Goal: Information Seeking & Learning: Learn about a topic

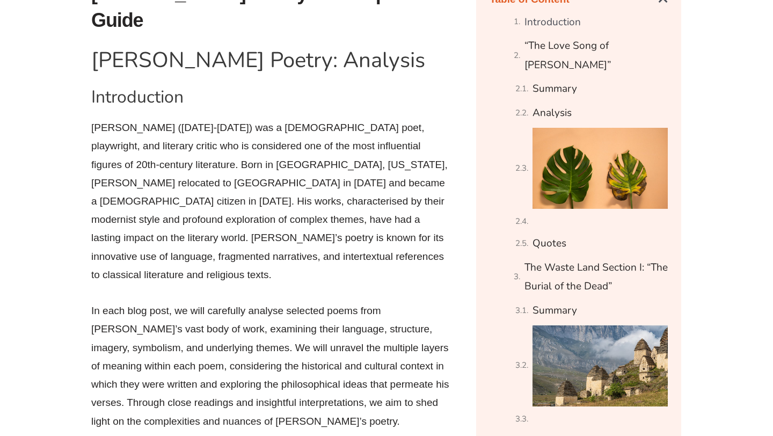
scroll to position [634, 0]
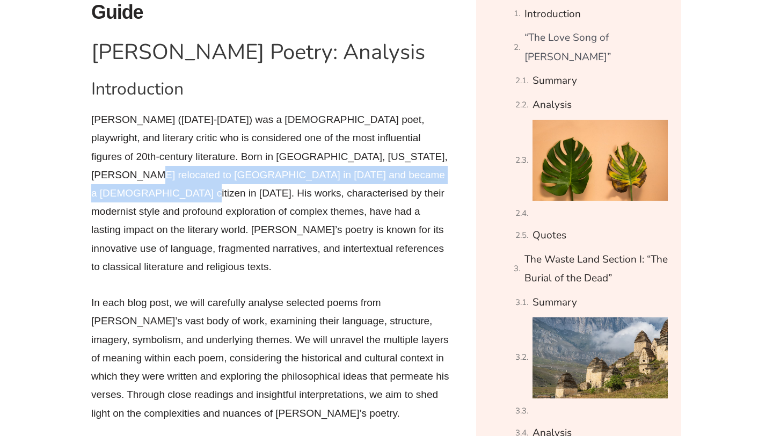
drag, startPoint x: 391, startPoint y: 130, endPoint x: 391, endPoint y: 153, distance: 23.1
click at [391, 154] on p "[PERSON_NAME] ([DATE]-[DATE]) was a [DEMOGRAPHIC_DATA] poet, playwright, and li…" at bounding box center [270, 193] width 359 height 165
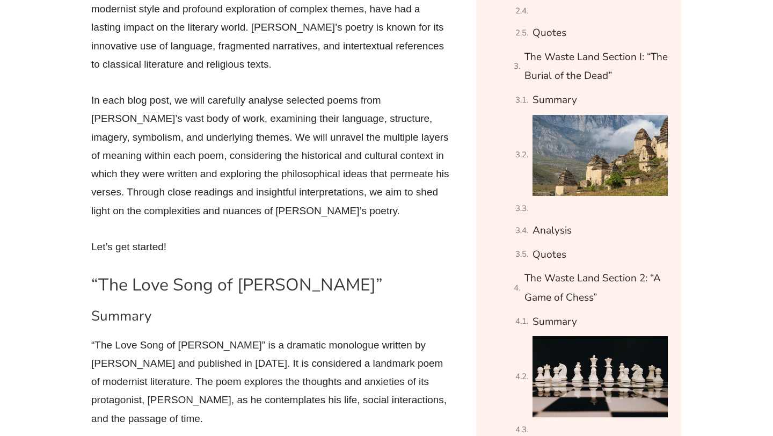
scroll to position [837, 0]
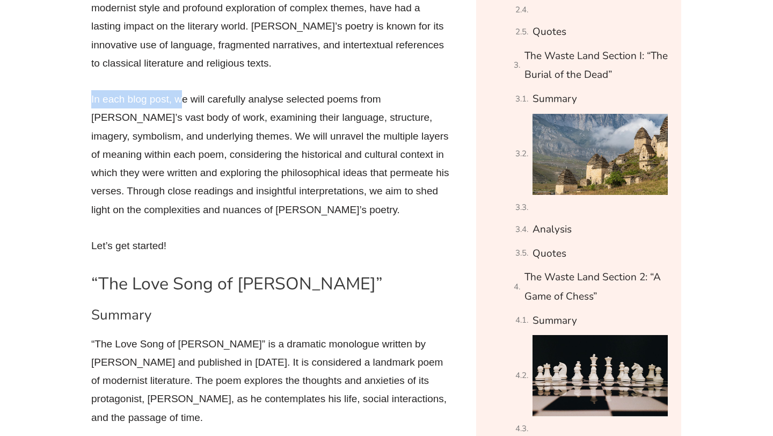
drag, startPoint x: 180, startPoint y: 54, endPoint x: 442, endPoint y: 41, distance: 262.1
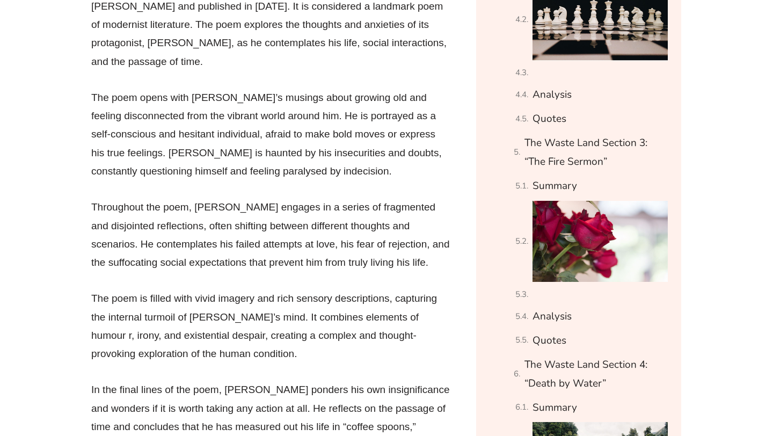
scroll to position [1220, 0]
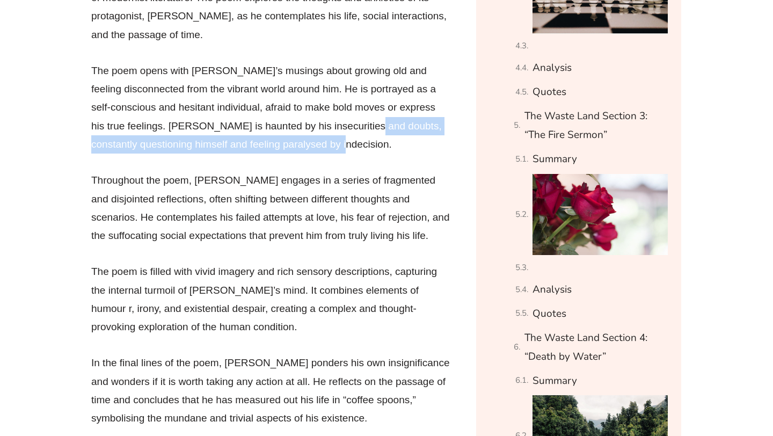
drag, startPoint x: 372, startPoint y: 79, endPoint x: 364, endPoint y: 100, distance: 21.9
click at [365, 101] on p "The poem opens with [PERSON_NAME]’s musings about growing old and feeling disco…" at bounding box center [270, 108] width 359 height 92
click at [364, 100] on p "The poem opens with [PERSON_NAME]’s musings about growing old and feeling disco…" at bounding box center [270, 108] width 359 height 92
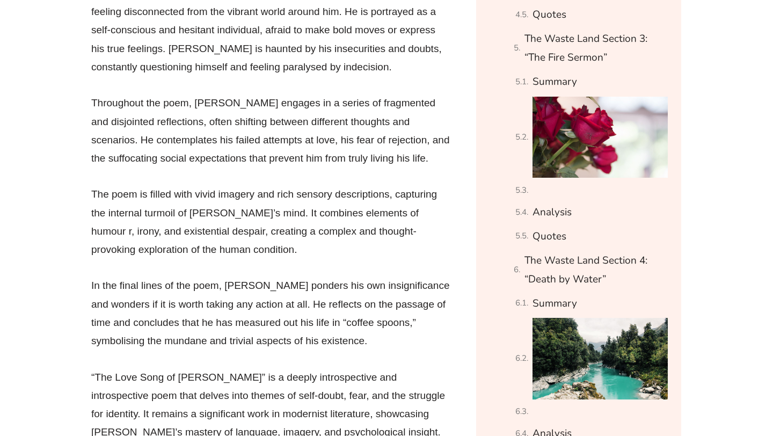
scroll to position [1298, 0]
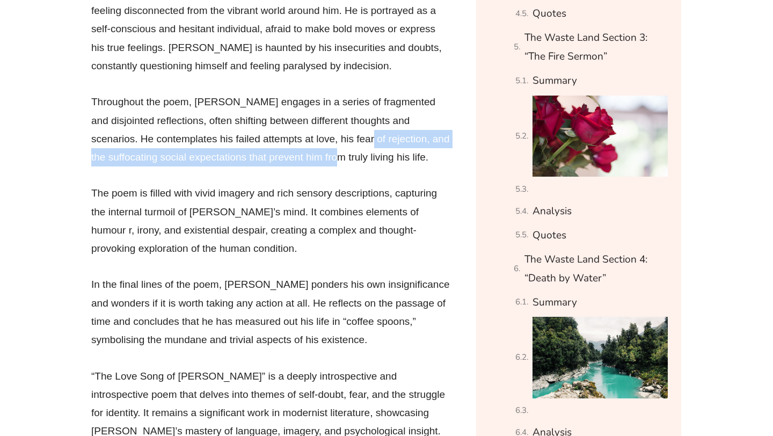
drag, startPoint x: 343, startPoint y: 97, endPoint x: 343, endPoint y: 109, distance: 12.4
click at [343, 109] on p "Throughout the poem, [PERSON_NAME] engages in a series of fragmented and disjoi…" at bounding box center [270, 129] width 359 height 73
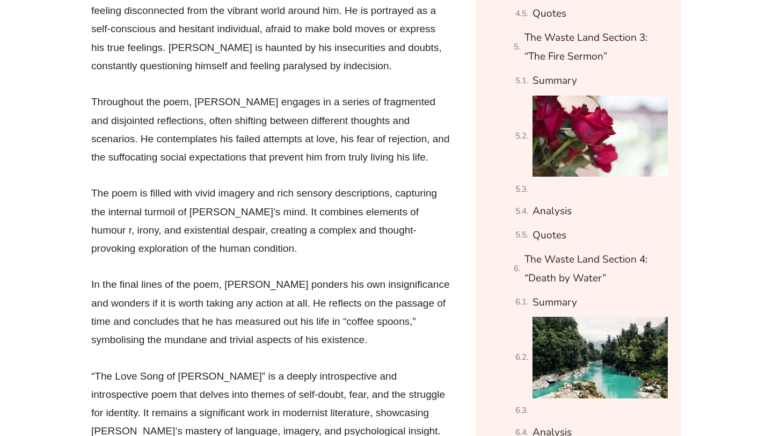
click at [331, 107] on p "Throughout the poem, [PERSON_NAME] engages in a series of fragmented and disjoi…" at bounding box center [270, 129] width 359 height 73
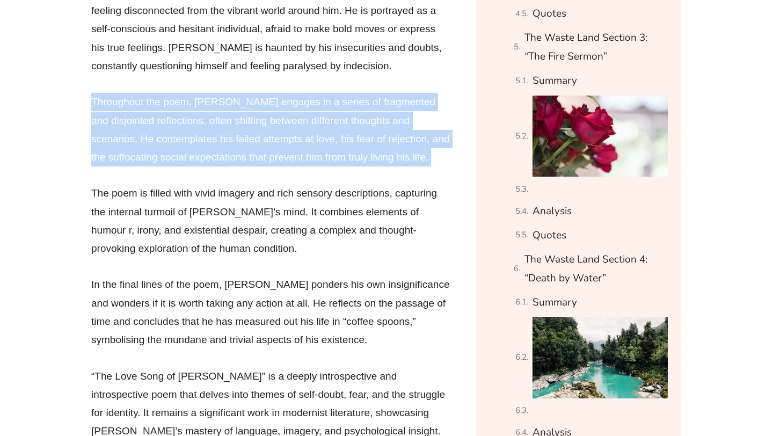
click at [331, 107] on p "Throughout the poem, [PERSON_NAME] engages in a series of fragmented and disjoi…" at bounding box center [270, 129] width 359 height 73
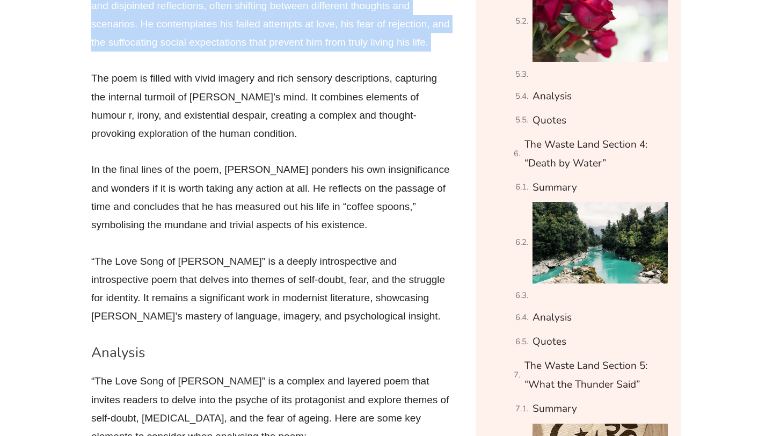
scroll to position [1412, 0]
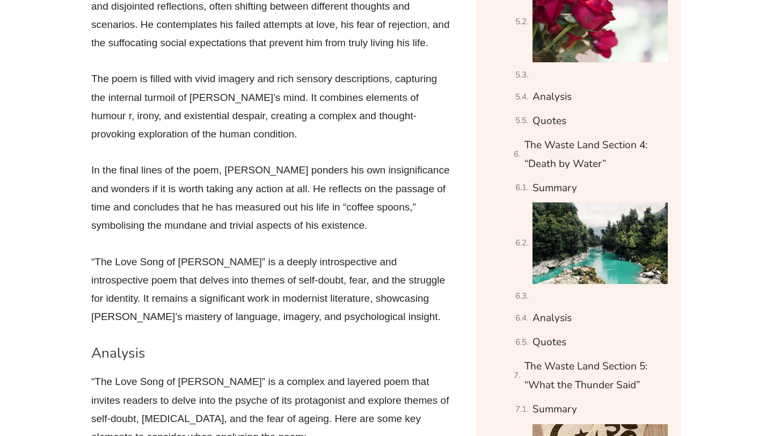
click at [320, 83] on p "The poem is filled with vivid imagery and rich sensory descriptions, capturing …" at bounding box center [270, 106] width 359 height 73
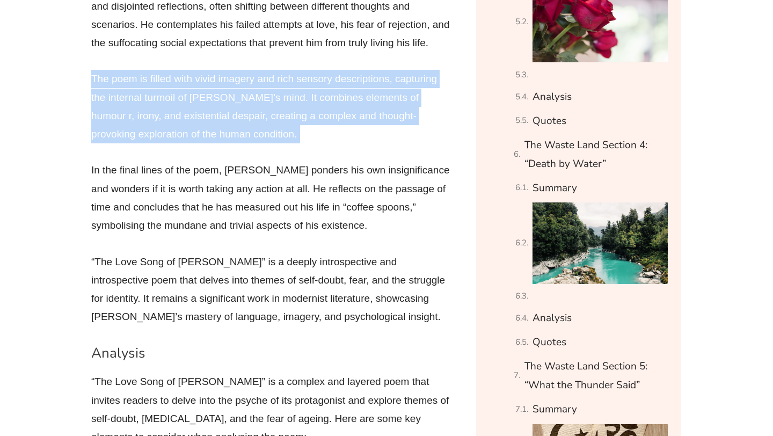
click at [320, 83] on p "The poem is filled with vivid imagery and rich sensory descriptions, capturing …" at bounding box center [270, 106] width 359 height 73
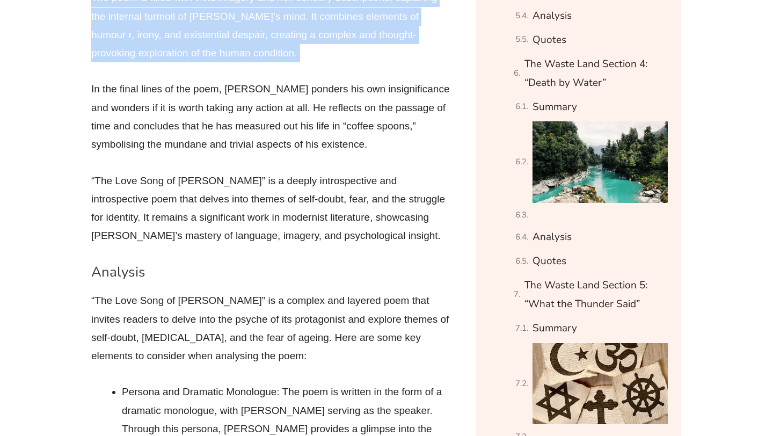
scroll to position [1497, 0]
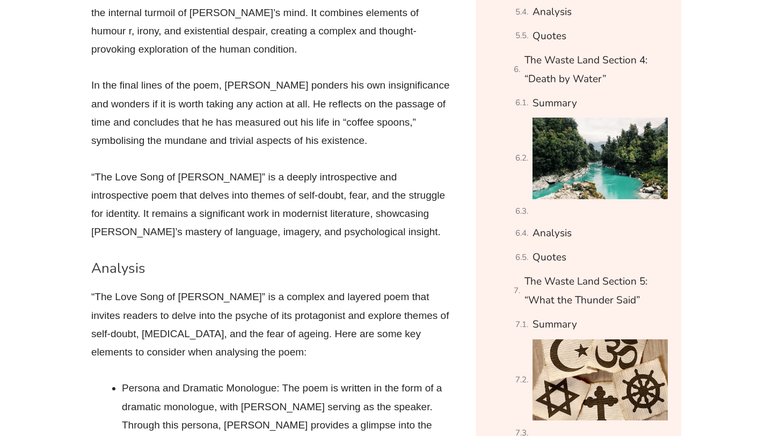
click at [320, 84] on p "In the final lines of the poem, [PERSON_NAME] ponders his own insignificance an…" at bounding box center [270, 112] width 359 height 73
click at [304, 76] on p "In the final lines of the poem, [PERSON_NAME] ponders his own insignificance an…" at bounding box center [270, 112] width 359 height 73
click at [305, 76] on p "In the final lines of the poem, [PERSON_NAME] ponders his own insignificance an…" at bounding box center [270, 112] width 359 height 73
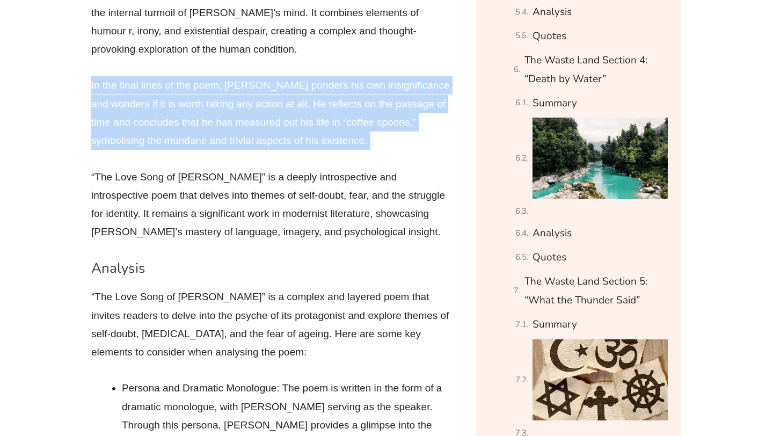
click at [305, 76] on p "In the final lines of the poem, [PERSON_NAME] ponders his own insignificance an…" at bounding box center [270, 112] width 359 height 73
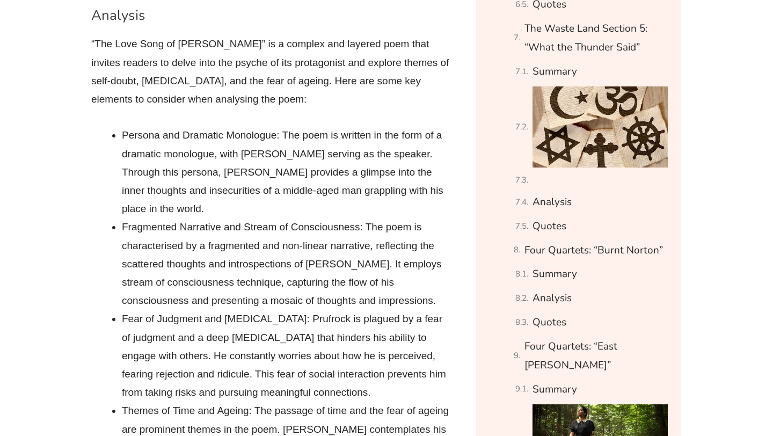
scroll to position [1759, 0]
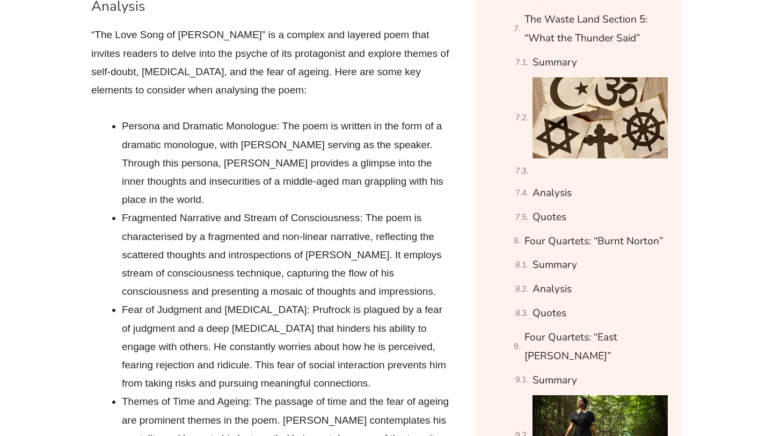
click at [188, 209] on li "Fragmented Narrative and Stream of Consciousness: The poem is characterised by …" at bounding box center [286, 255] width 329 height 92
click at [183, 209] on li "Fragmented Narrative and Stream of Consciousness: The poem is characterised by …" at bounding box center [286, 255] width 329 height 92
click at [181, 209] on li "Fragmented Narrative and Stream of Consciousness: The poem is characterised by …" at bounding box center [286, 255] width 329 height 92
click at [180, 209] on li "Fragmented Narrative and Stream of Consciousness: The poem is characterised by …" at bounding box center [286, 255] width 329 height 92
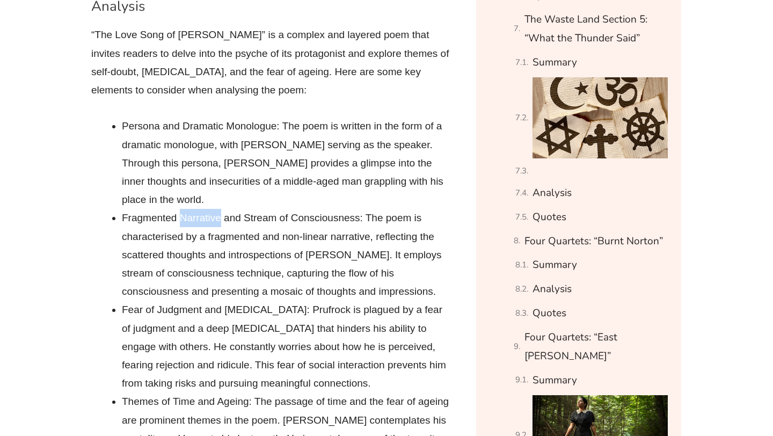
click at [180, 209] on li "Fragmented Narrative and Stream of Consciousness: The poem is characterised by …" at bounding box center [286, 255] width 329 height 92
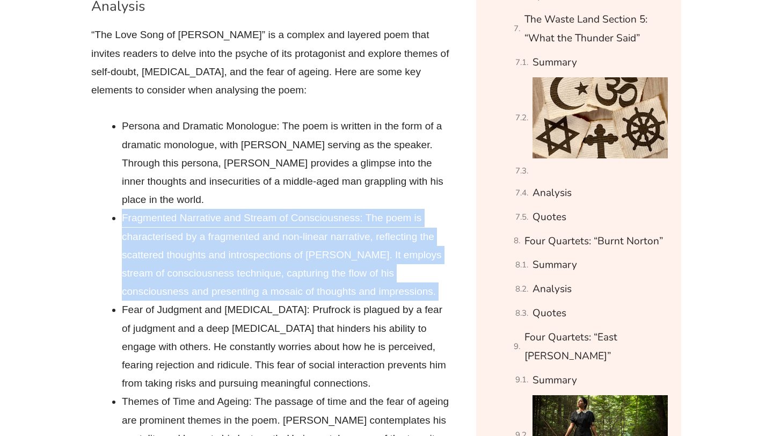
click at [180, 209] on li "Fragmented Narrative and Stream of Consciousness: The poem is characterised by …" at bounding box center [286, 255] width 329 height 92
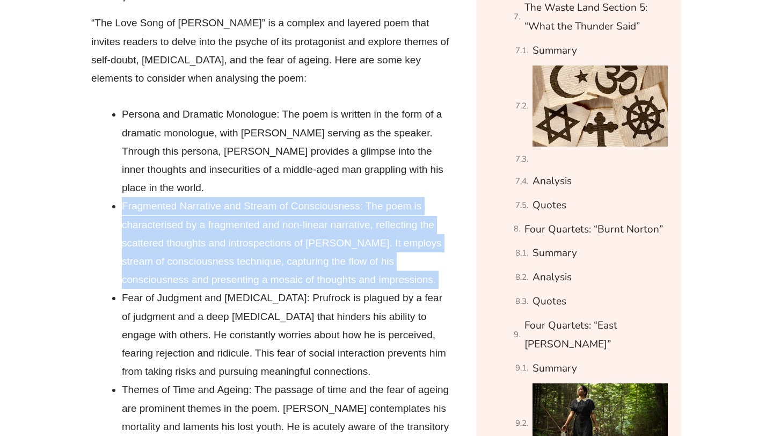
scroll to position [1776, 0]
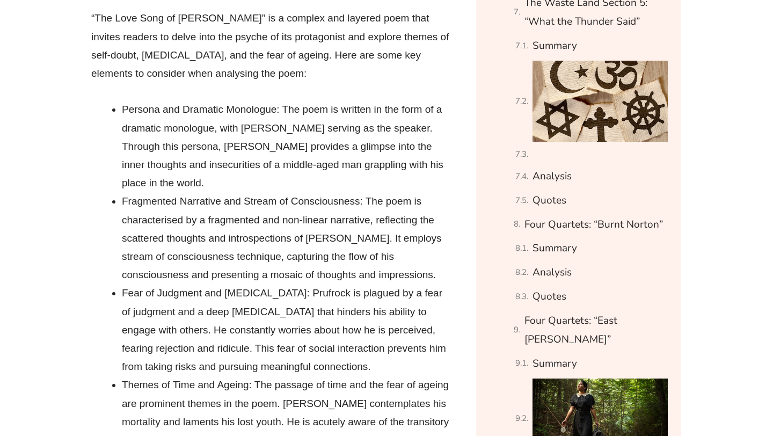
click at [183, 284] on li "Fear of Judgment and [MEDICAL_DATA]: Prufrock is plagued by a fear of judgment …" at bounding box center [286, 330] width 329 height 92
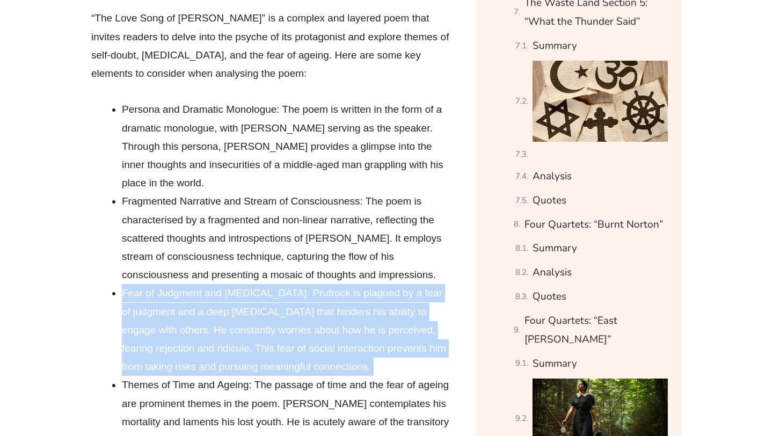
click at [183, 284] on li "Fear of Judgment and [MEDICAL_DATA]: Prufrock is plagued by a fear of judgment …" at bounding box center [286, 330] width 329 height 92
click at [178, 284] on li "Fear of Judgment and [MEDICAL_DATA]: Prufrock is plagued by a fear of judgment …" at bounding box center [286, 330] width 329 height 92
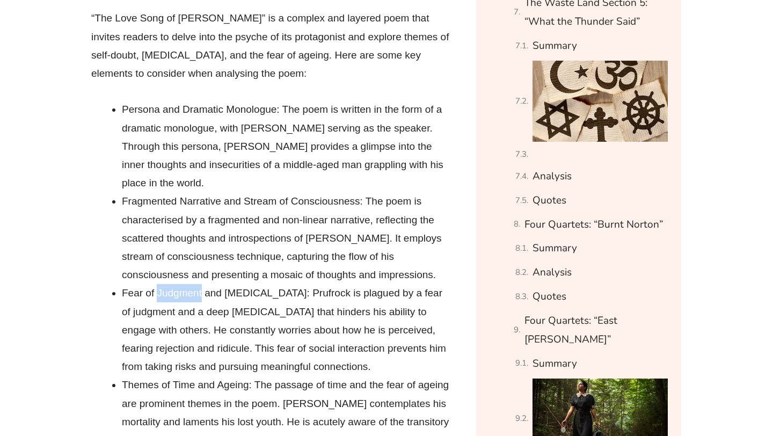
click at [178, 284] on li "Fear of Judgment and [MEDICAL_DATA]: Prufrock is plagued by a fear of judgment …" at bounding box center [286, 330] width 329 height 92
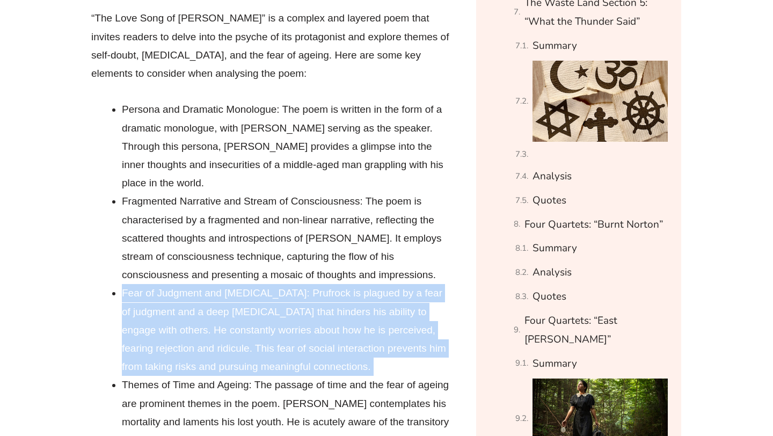
click at [178, 284] on li "Fear of Judgment and [MEDICAL_DATA]: Prufrock is plagued by a fear of judgment …" at bounding box center [286, 330] width 329 height 92
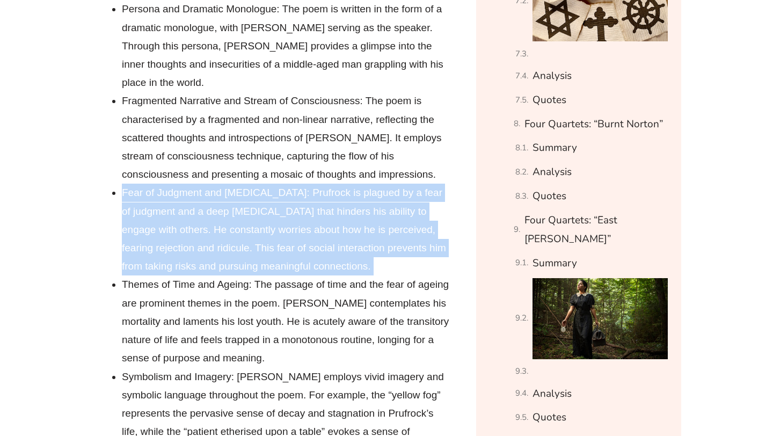
scroll to position [1873, 0]
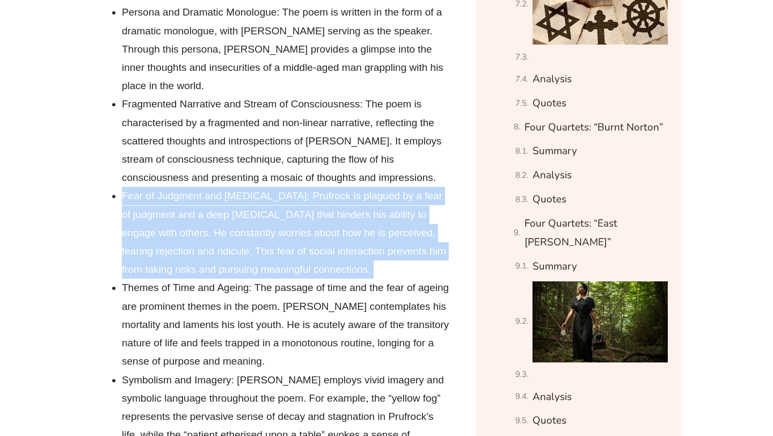
click at [179, 187] on li "Fear of Judgment and [MEDICAL_DATA]: Prufrock is plagued by a fear of judgment …" at bounding box center [286, 233] width 329 height 92
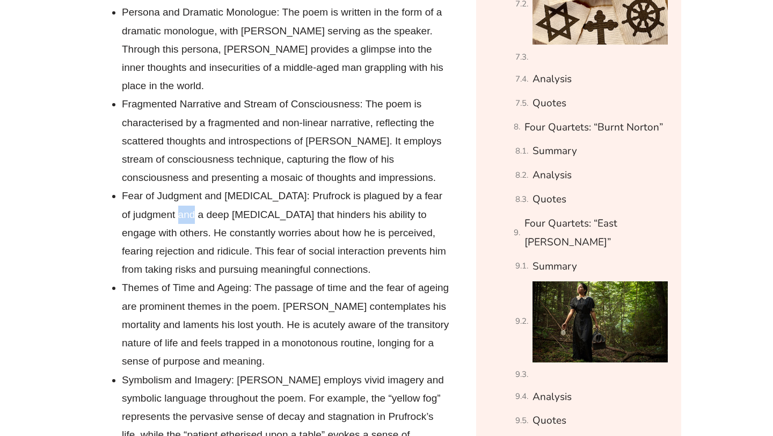
click at [179, 187] on li "Fear of Judgment and [MEDICAL_DATA]: Prufrock is plagued by a fear of judgment …" at bounding box center [286, 233] width 329 height 92
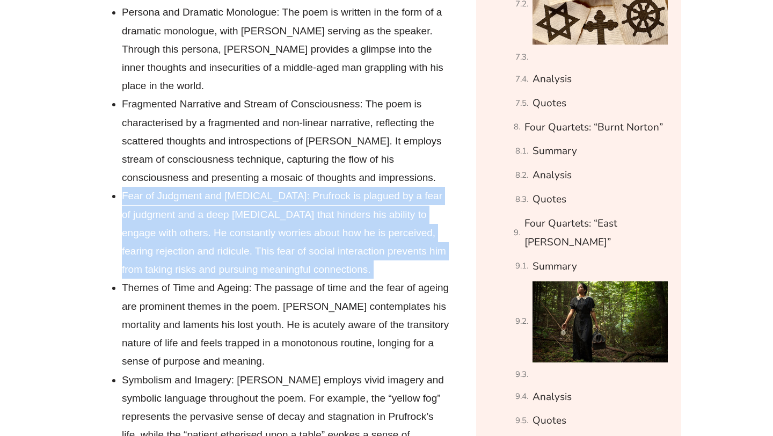
click at [179, 187] on li "Fear of Judgment and [MEDICAL_DATA]: Prufrock is plagued by a fear of judgment …" at bounding box center [286, 233] width 329 height 92
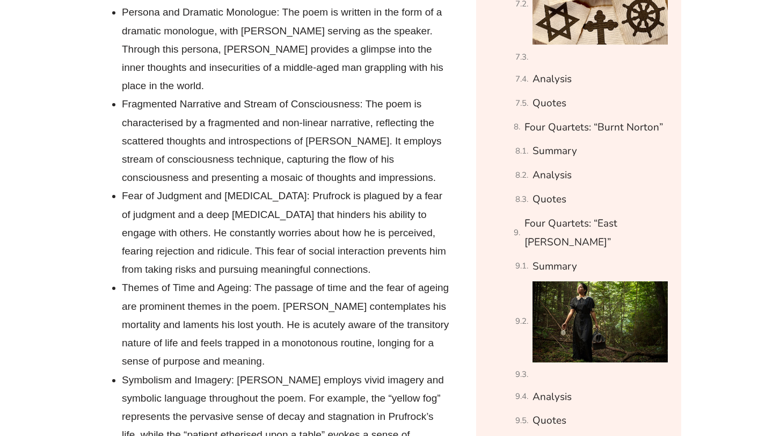
click at [172, 187] on li "Fear of Judgment and [MEDICAL_DATA]: Prufrock is plagued by a fear of judgment …" at bounding box center [286, 233] width 329 height 92
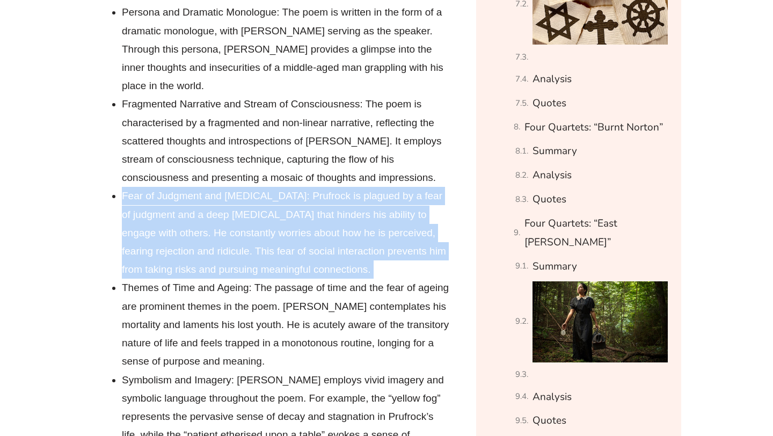
click at [172, 187] on li "Fear of Judgment and [MEDICAL_DATA]: Prufrock is plagued by a fear of judgment …" at bounding box center [286, 233] width 329 height 92
click at [179, 187] on li "Fear of Judgment and [MEDICAL_DATA]: Prufrock is plagued by a fear of judgment …" at bounding box center [286, 233] width 329 height 92
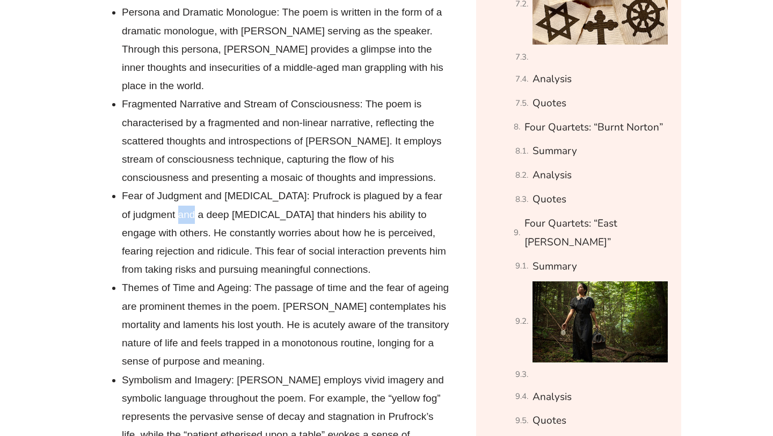
click at [179, 187] on li "Fear of Judgment and [MEDICAL_DATA]: Prufrock is plagued by a fear of judgment …" at bounding box center [286, 233] width 329 height 92
click at [178, 187] on li "Fear of Judgment and [MEDICAL_DATA]: Prufrock is plagued by a fear of judgment …" at bounding box center [286, 233] width 329 height 92
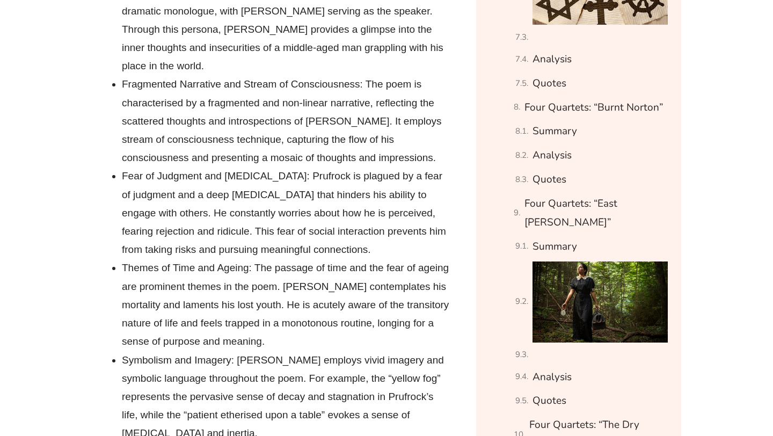
scroll to position [1895, 0]
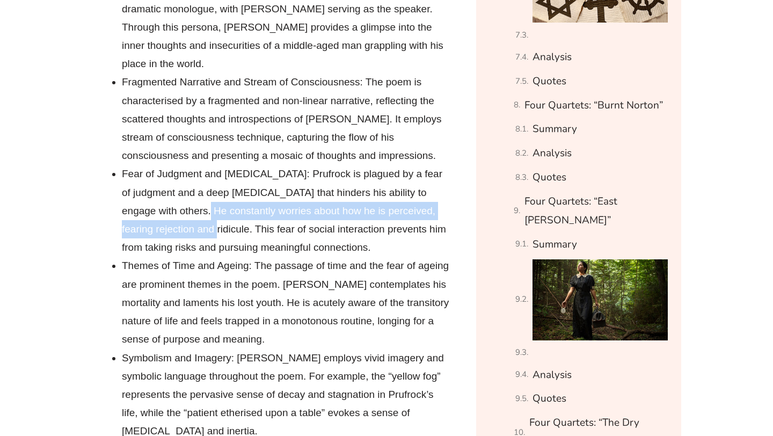
drag, startPoint x: 173, startPoint y: 172, endPoint x: 186, endPoint y: 188, distance: 21.0
click at [186, 188] on li "Fear of Judgment and [MEDICAL_DATA]: Prufrock is plagued by a fear of judgment …" at bounding box center [286, 211] width 329 height 92
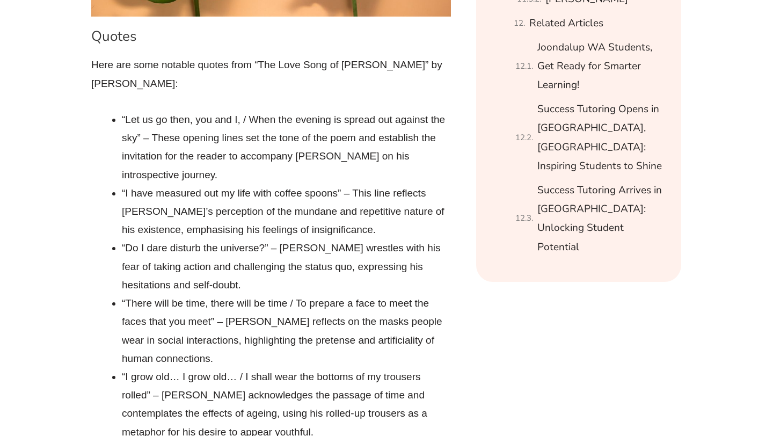
scroll to position [2715, 0]
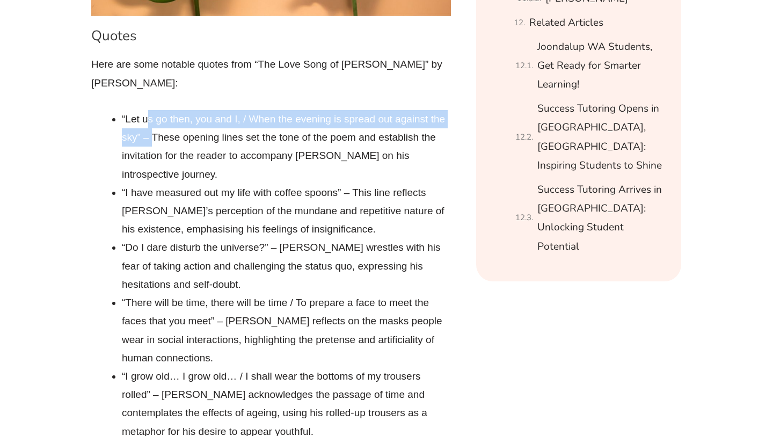
drag, startPoint x: 146, startPoint y: 34, endPoint x: 149, endPoint y: 59, distance: 24.9
click at [149, 110] on li "“Let us go then, you and I, / When the evening is spread out against the sky” –…" at bounding box center [286, 146] width 329 height 73
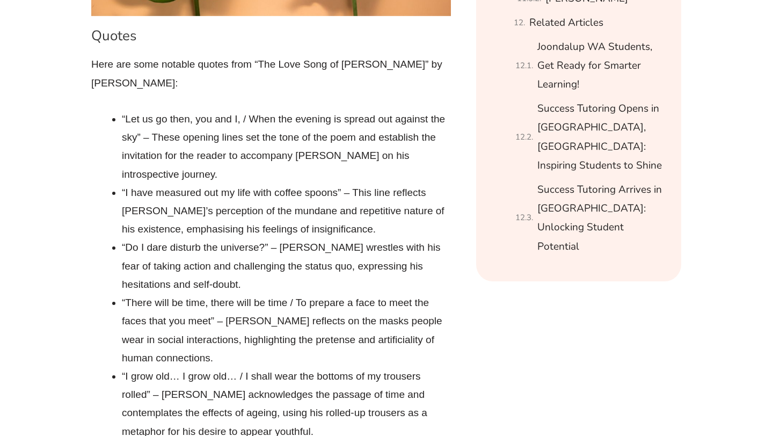
click at [149, 110] on li "“Let us go then, you and I, / When the evening is spread out against the sky” –…" at bounding box center [286, 146] width 329 height 73
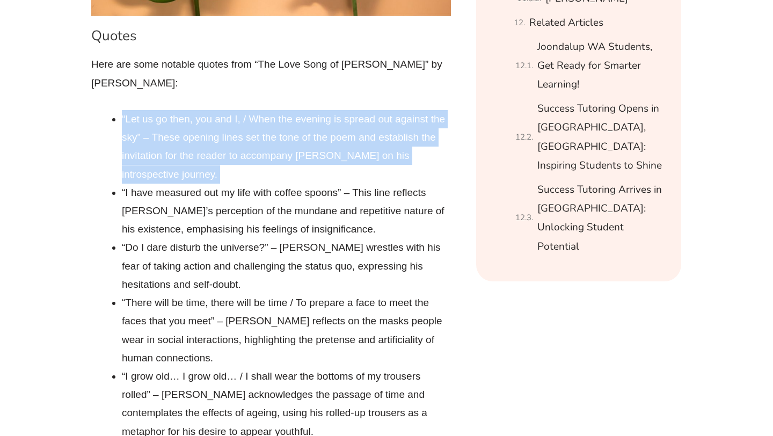
click at [149, 110] on li "“Let us go then, you and I, / When the evening is spread out against the sky” –…" at bounding box center [286, 146] width 329 height 73
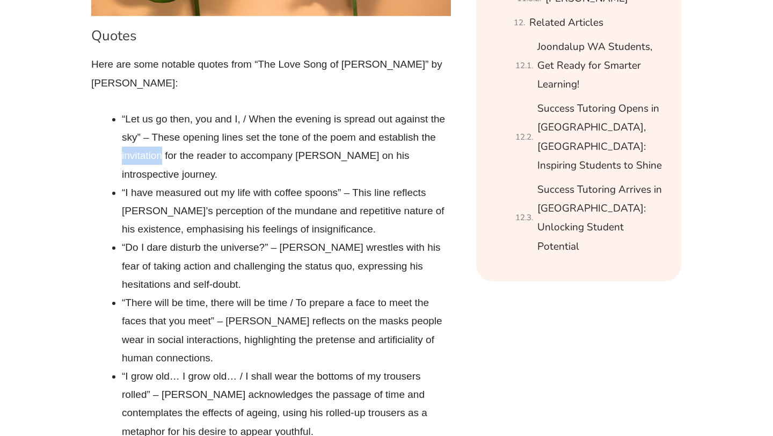
click at [149, 110] on li "“Let us go then, you and I, / When the evening is spread out against the sky” –…" at bounding box center [286, 146] width 329 height 73
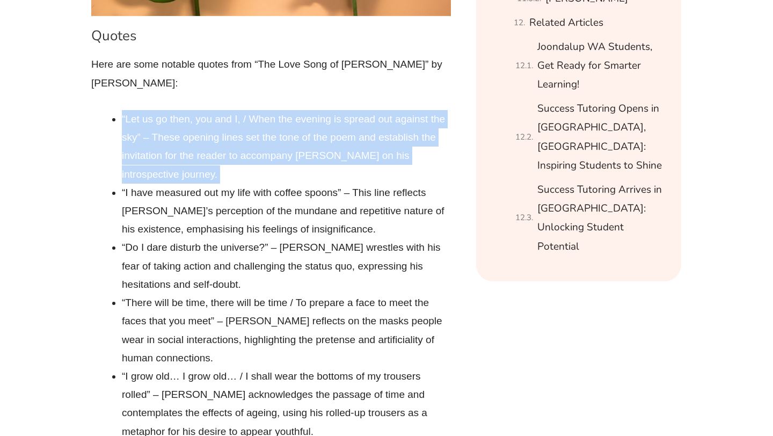
click at [149, 110] on li "“Let us go then, you and I, / When the evening is spread out against the sky” –…" at bounding box center [286, 146] width 329 height 73
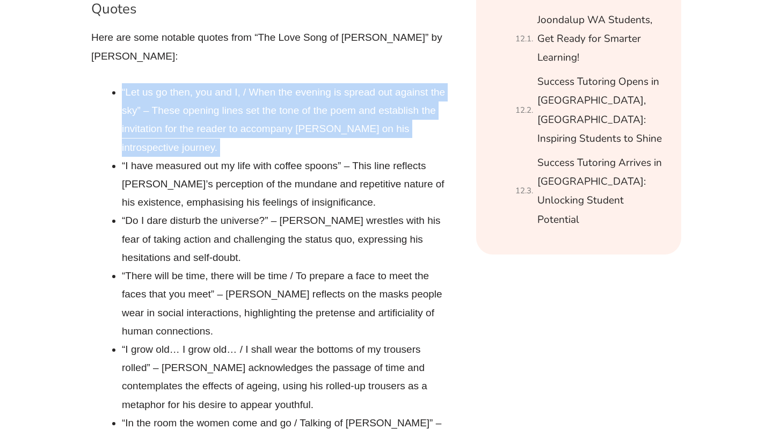
scroll to position [2747, 0]
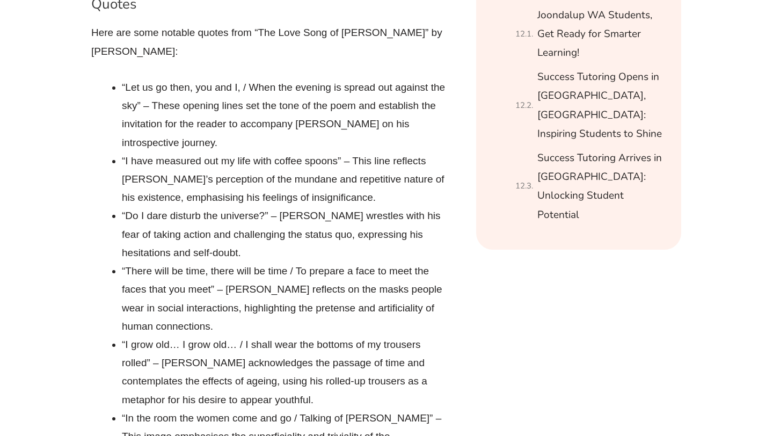
click at [149, 152] on li "“I have measured out my life with coffee spoons” – This line reflects [PERSON_N…" at bounding box center [286, 179] width 329 height 55
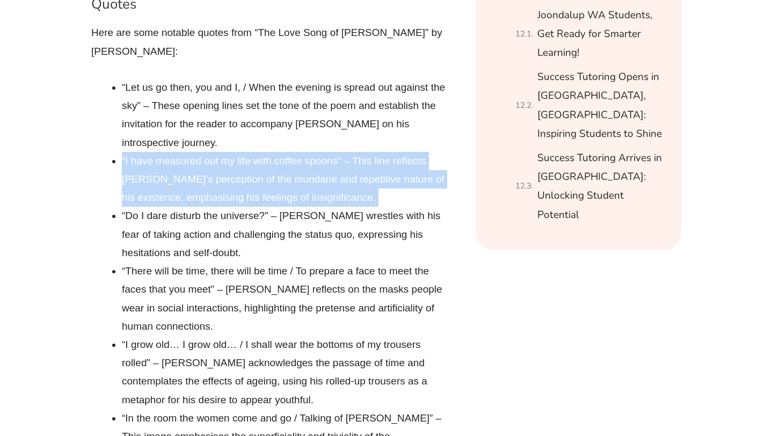
click at [149, 152] on li "“I have measured out my life with coffee spoons” – This line reflects [PERSON_N…" at bounding box center [286, 179] width 329 height 55
click at [148, 152] on li "“I have measured out my life with coffee spoons” – This line reflects [PERSON_N…" at bounding box center [286, 179] width 329 height 55
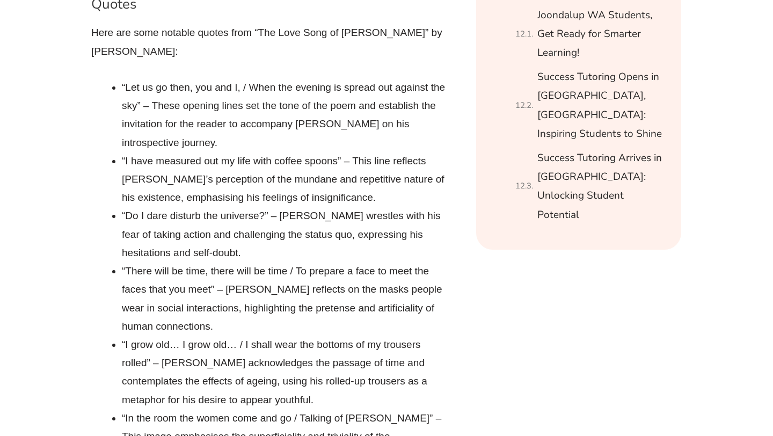
click at [148, 152] on li "“I have measured out my life with coffee spoons” – This line reflects [PERSON_N…" at bounding box center [286, 179] width 329 height 55
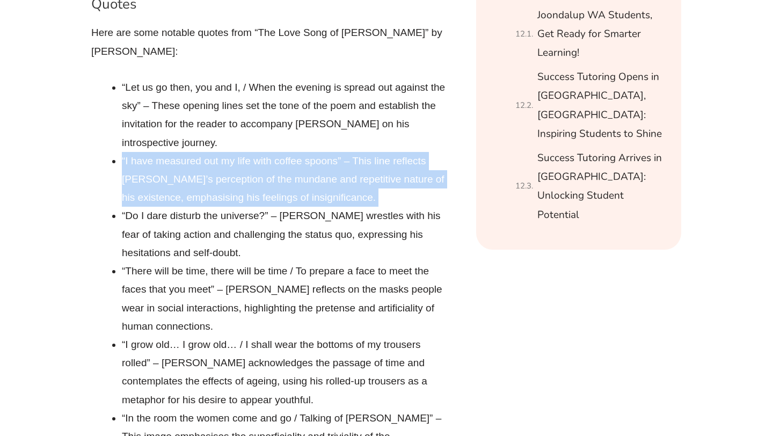
click at [148, 152] on li "“I have measured out my life with coffee spoons” – This line reflects [PERSON_N…" at bounding box center [286, 179] width 329 height 55
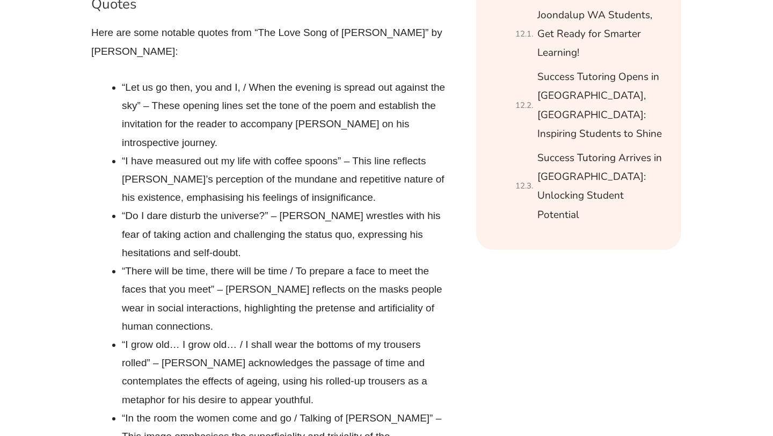
click at [151, 152] on li "“I have measured out my life with coffee spoons” – This line reflects [PERSON_N…" at bounding box center [286, 179] width 329 height 55
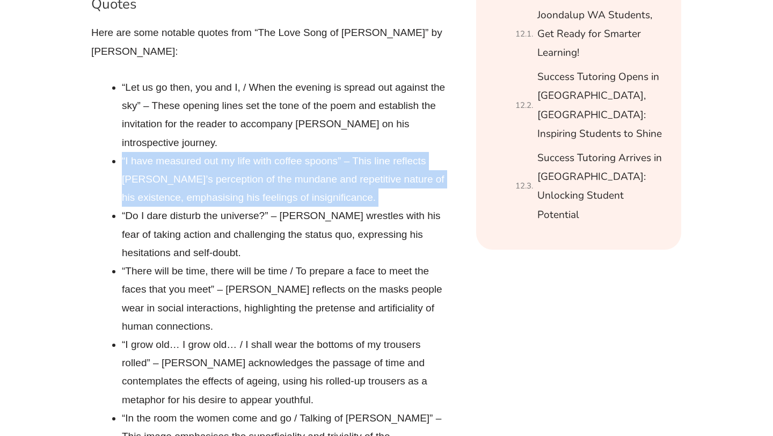
click at [151, 152] on li "“I have measured out my life with coffee spoons” – This line reflects [PERSON_N…" at bounding box center [286, 179] width 329 height 55
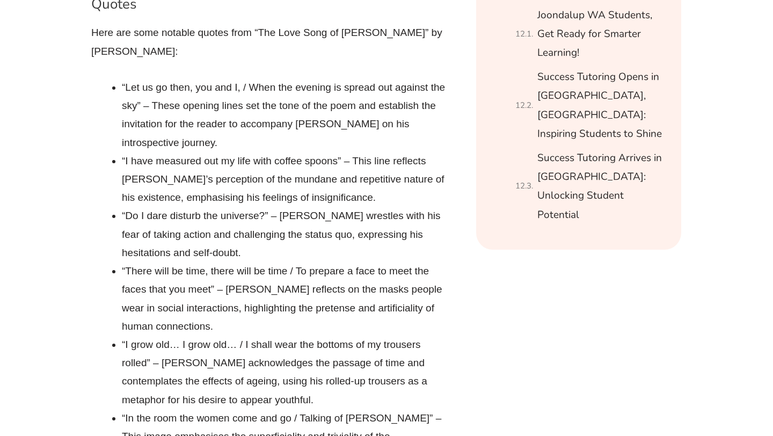
click at [151, 152] on li "“I have measured out my life with coffee spoons” – This line reflects [PERSON_N…" at bounding box center [286, 179] width 329 height 55
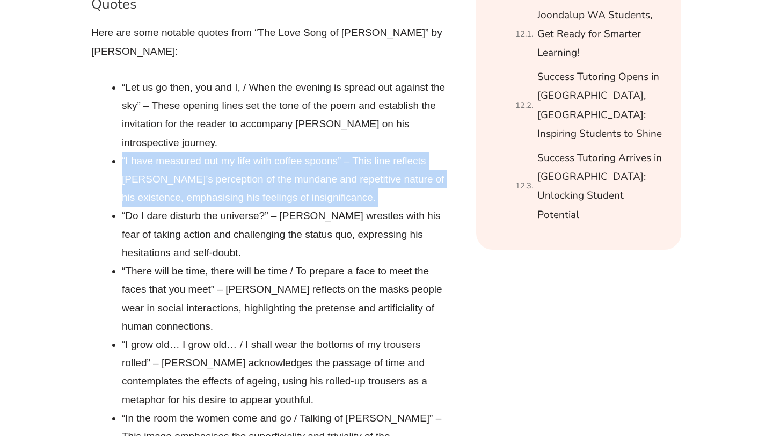
click at [151, 152] on li "“I have measured out my life with coffee spoons” – This line reflects [PERSON_N…" at bounding box center [286, 179] width 329 height 55
click at [155, 152] on li "“I have measured out my life with coffee spoons” – This line reflects [PERSON_N…" at bounding box center [286, 179] width 329 height 55
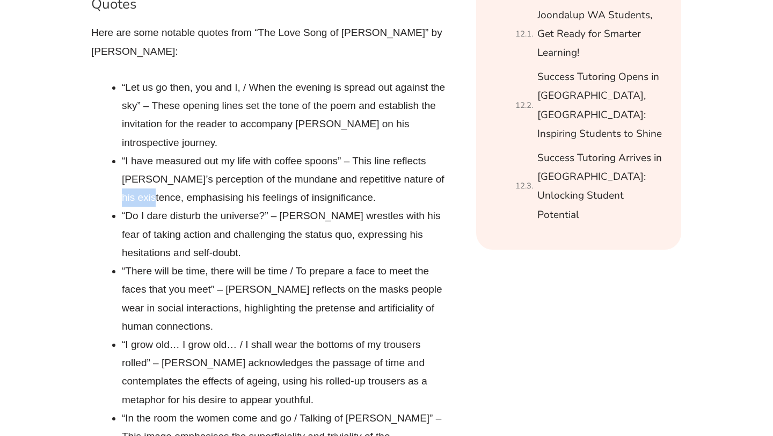
click at [155, 152] on li "“I have measured out my life with coffee spoons” – This line reflects [PERSON_N…" at bounding box center [286, 179] width 329 height 55
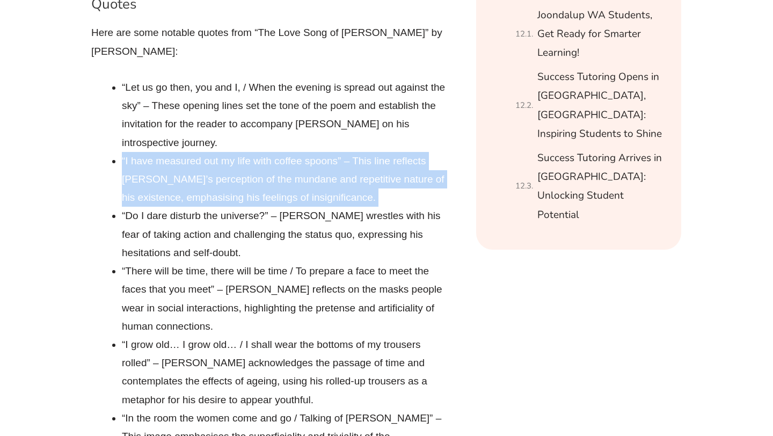
click at [155, 152] on li "“I have measured out my life with coffee spoons” – This line reflects [PERSON_N…" at bounding box center [286, 179] width 329 height 55
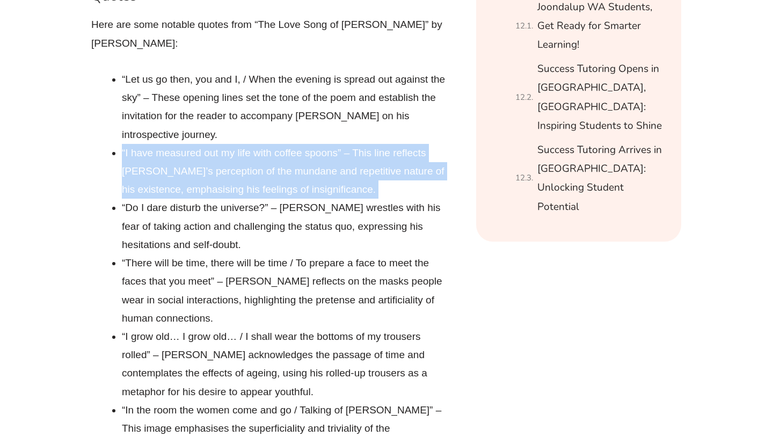
scroll to position [2756, 0]
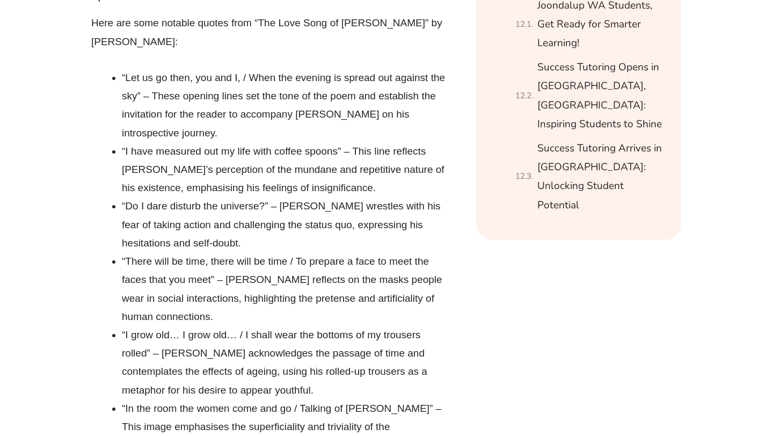
click at [134, 197] on li "“Do I dare disturb the universe?” – [PERSON_NAME] wrestles with his fear of tak…" at bounding box center [286, 224] width 329 height 55
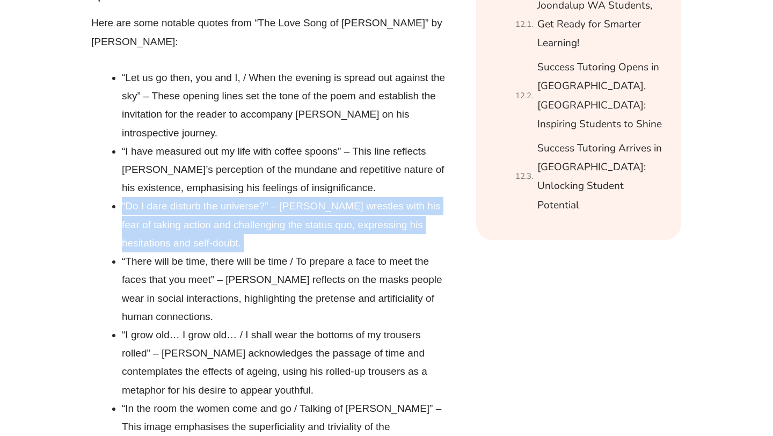
click at [134, 197] on li "“Do I dare disturb the universe?” – [PERSON_NAME] wrestles with his fear of tak…" at bounding box center [286, 224] width 329 height 55
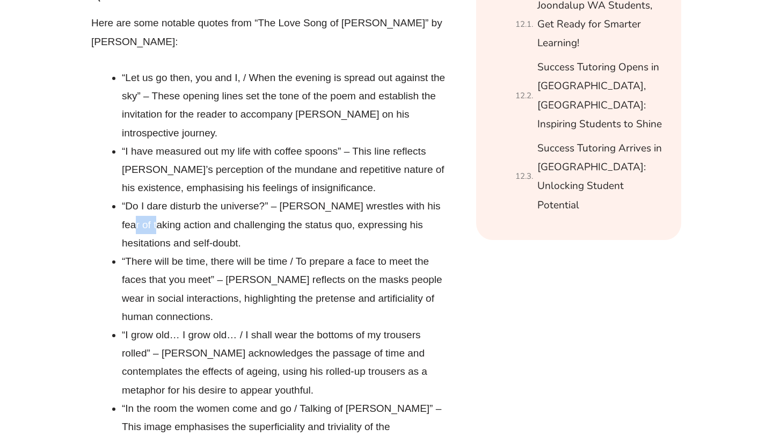
click at [134, 197] on li "“Do I dare disturb the universe?” – [PERSON_NAME] wrestles with his fear of tak…" at bounding box center [286, 224] width 329 height 55
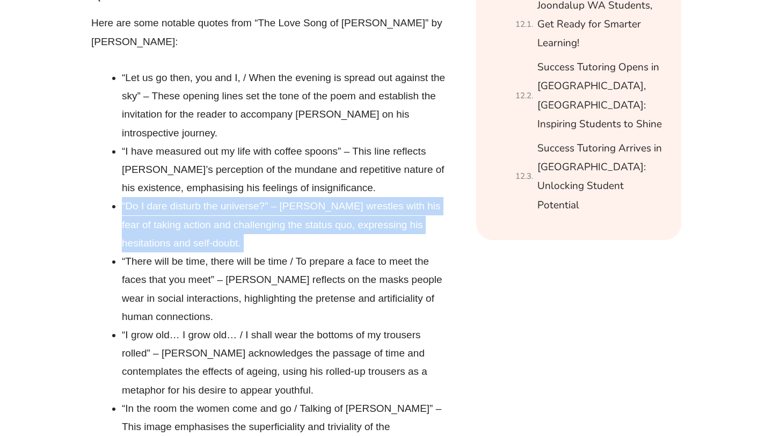
click at [134, 197] on li "“Do I dare disturb the universe?” – [PERSON_NAME] wrestles with his fear of tak…" at bounding box center [286, 224] width 329 height 55
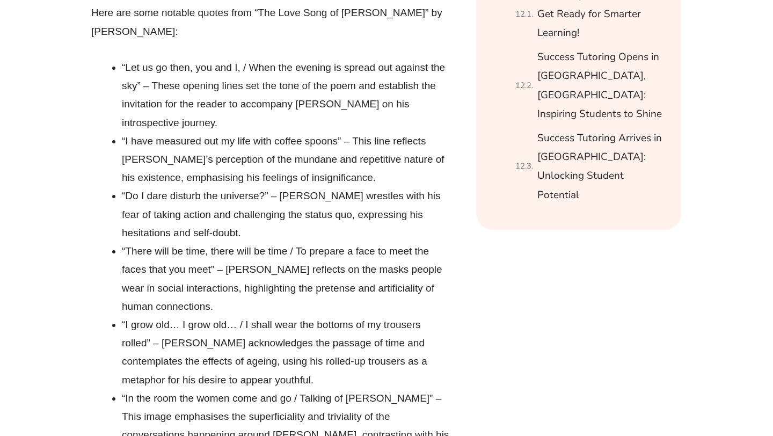
click at [134, 242] on li "“There will be time, there will be time / To prepare a face to meet the faces t…" at bounding box center [286, 278] width 329 height 73
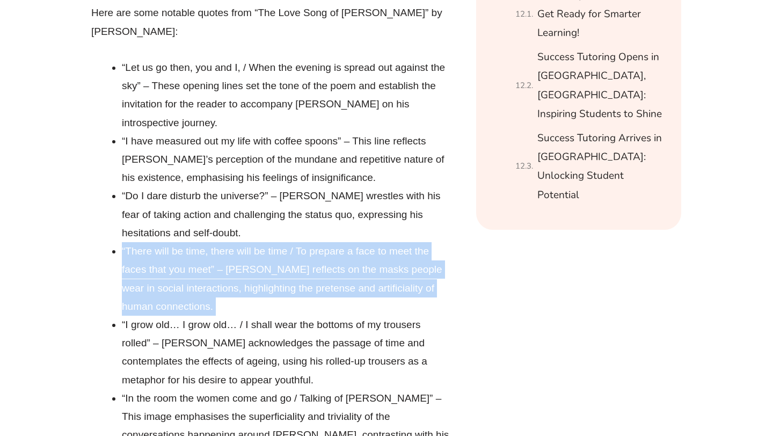
click at [134, 242] on li "“There will be time, there will be time / To prepare a face to meet the faces t…" at bounding box center [286, 278] width 329 height 73
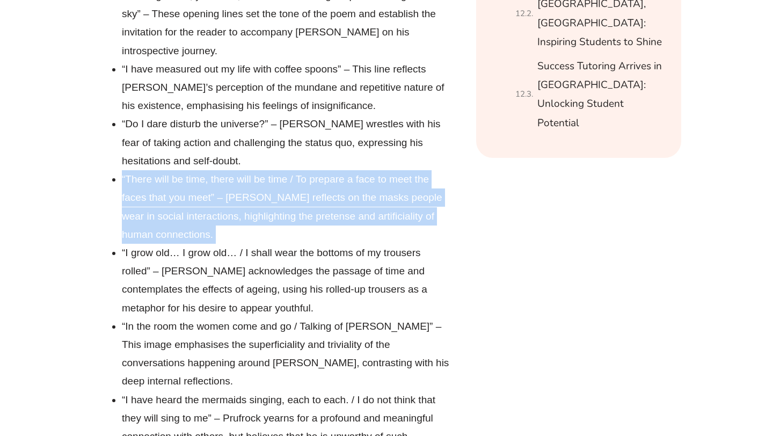
scroll to position [2844, 0]
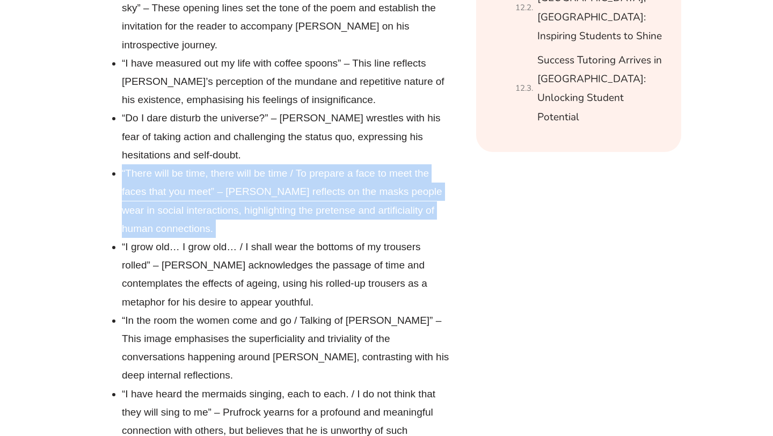
click at [126, 164] on li "“There will be time, there will be time / To prepare a face to meet the faces t…" at bounding box center [286, 200] width 329 height 73
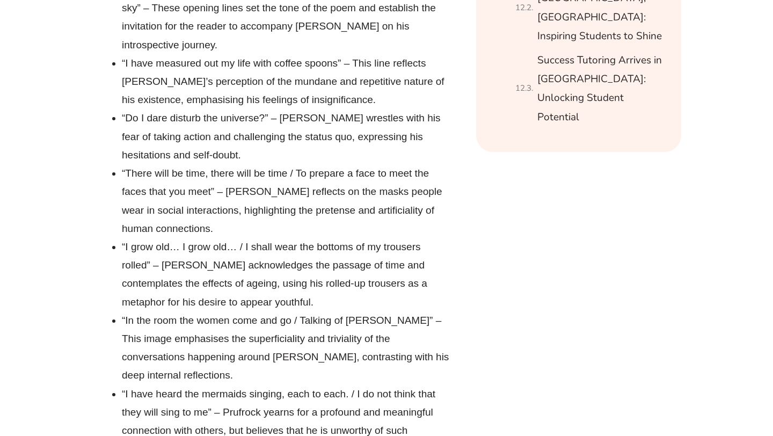
click at [126, 164] on li "“There will be time, there will be time / To prepare a face to meet the faces t…" at bounding box center [286, 200] width 329 height 73
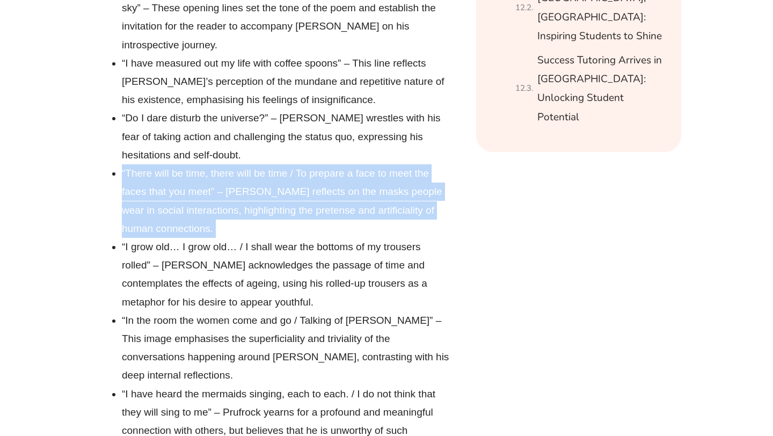
click at [126, 164] on li "“There will be time, there will be time / To prepare a face to meet the faces t…" at bounding box center [286, 200] width 329 height 73
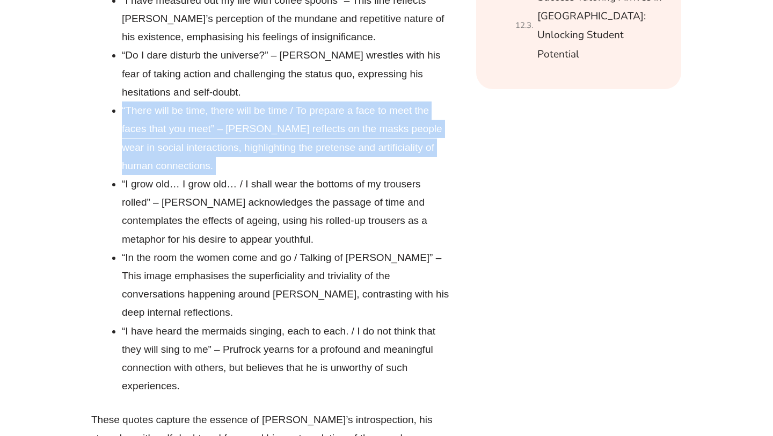
scroll to position [2911, 0]
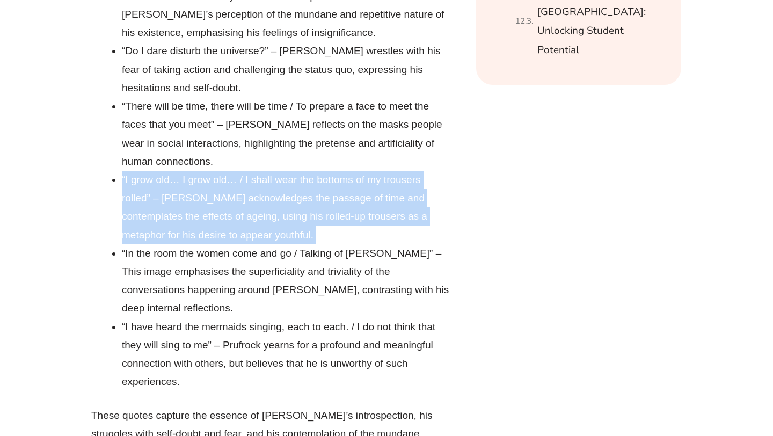
drag, startPoint x: 99, startPoint y: 96, endPoint x: 164, endPoint y: 127, distance: 72.5
click at [164, 171] on li "“I grow old… I grow old… / I shall wear the bottoms of my trousers rolled” – [P…" at bounding box center [286, 207] width 329 height 73
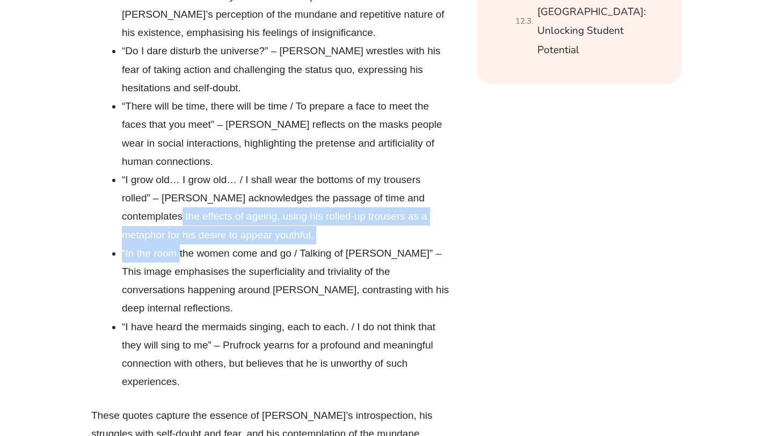
drag, startPoint x: 164, startPoint y: 127, endPoint x: 173, endPoint y: 167, distance: 41.1
click at [173, 168] on ul "“Let us go then, you and I, / When the evening is spread out against the sky” –…" at bounding box center [286, 152] width 329 height 477
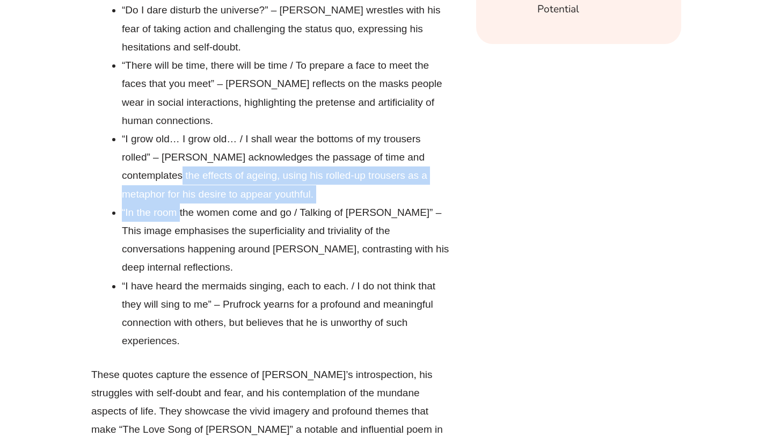
scroll to position [2960, 0]
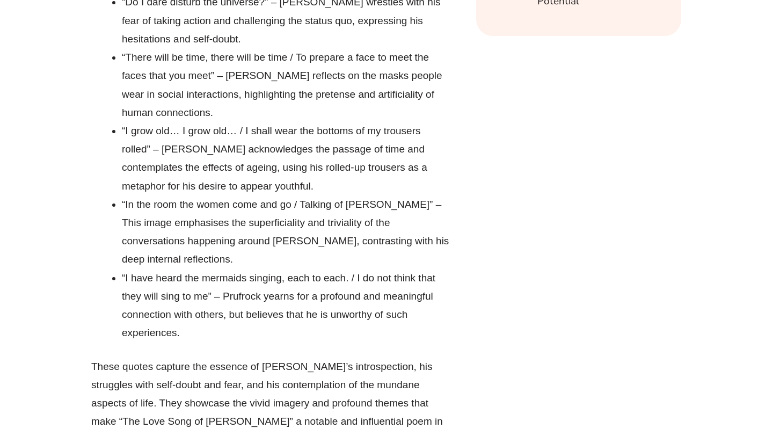
click at [170, 195] on li "“In the room the women come and go / Talking of [PERSON_NAME]” – This image emp…" at bounding box center [286, 231] width 329 height 73
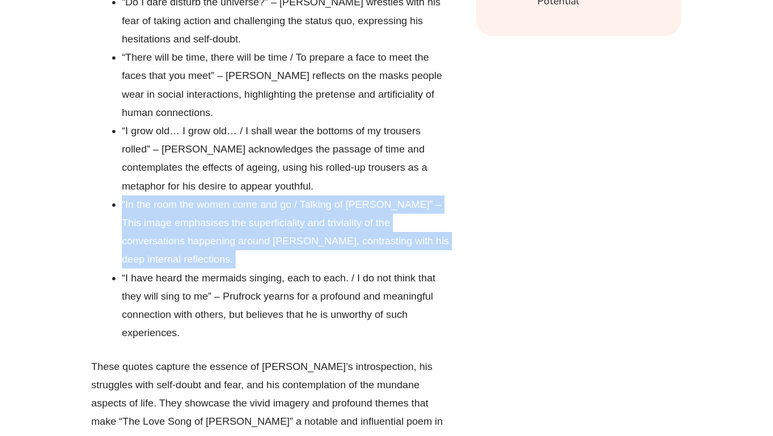
click at [170, 195] on li "“In the room the women come and go / Talking of [PERSON_NAME]” – This image emp…" at bounding box center [286, 231] width 329 height 73
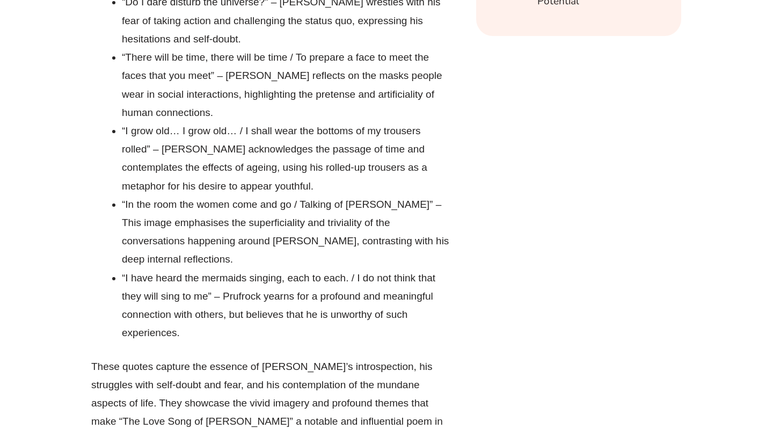
click at [170, 195] on li "“In the room the women come and go / Talking of [PERSON_NAME]” – This image emp…" at bounding box center [286, 231] width 329 height 73
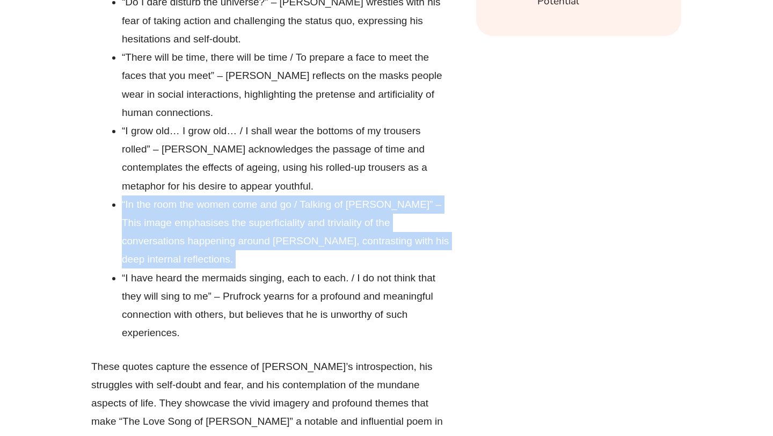
click at [170, 195] on li "“In the room the women come and go / Talking of [PERSON_NAME]” – This image emp…" at bounding box center [286, 231] width 329 height 73
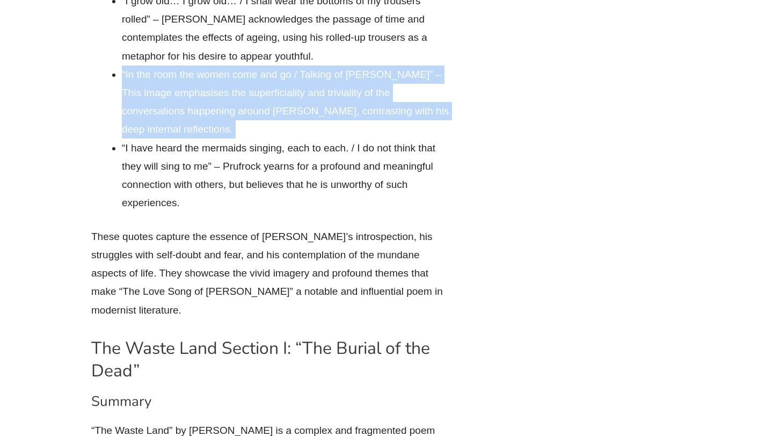
scroll to position [3094, 0]
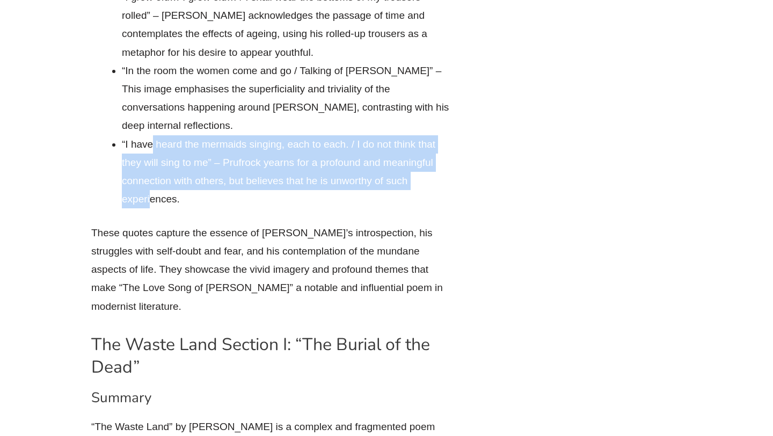
drag, startPoint x: 153, startPoint y: 68, endPoint x: 143, endPoint y: 109, distance: 42.7
click at [144, 135] on li "“I have heard the mermaids singing, each to each. / I do not think that they wi…" at bounding box center [286, 171] width 329 height 73
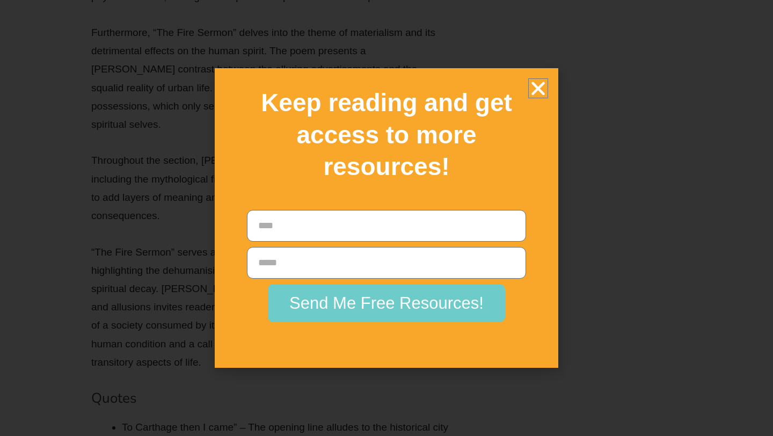
scroll to position [8980, 0]
click at [143, 109] on div "Keep reading and get access to more resources! Name Email Send Me Free Resource…" at bounding box center [386, 218] width 773 height 436
click at [539, 90] on icon "Close" at bounding box center [537, 88] width 19 height 19
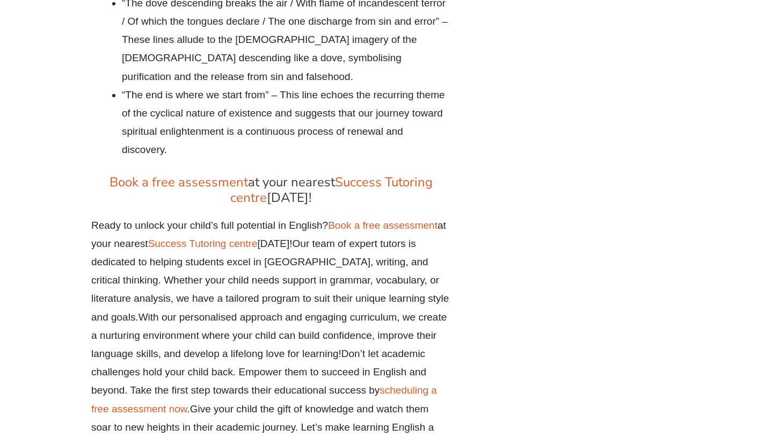
scroll to position [21297, 0]
